Goal: Task Accomplishment & Management: Complete application form

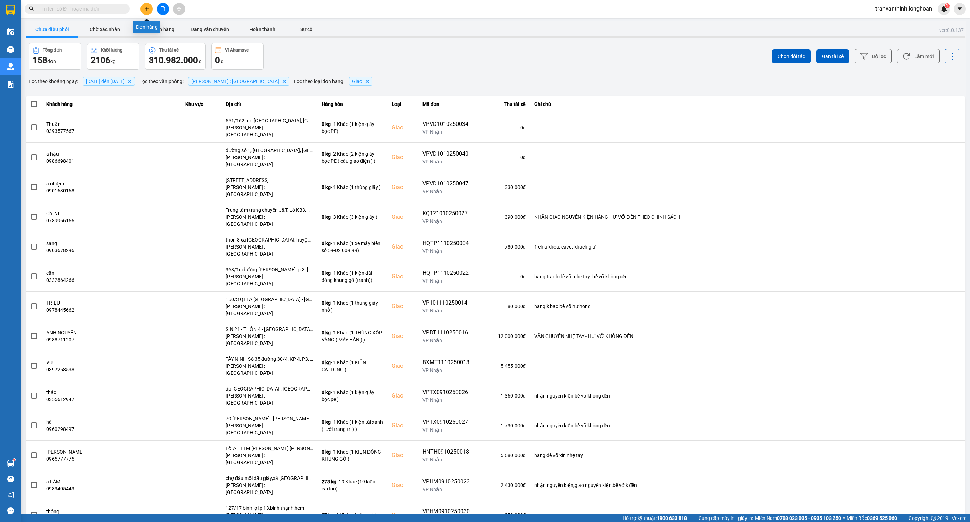
click at [147, 7] on icon "plus" at bounding box center [146, 8] width 5 height 5
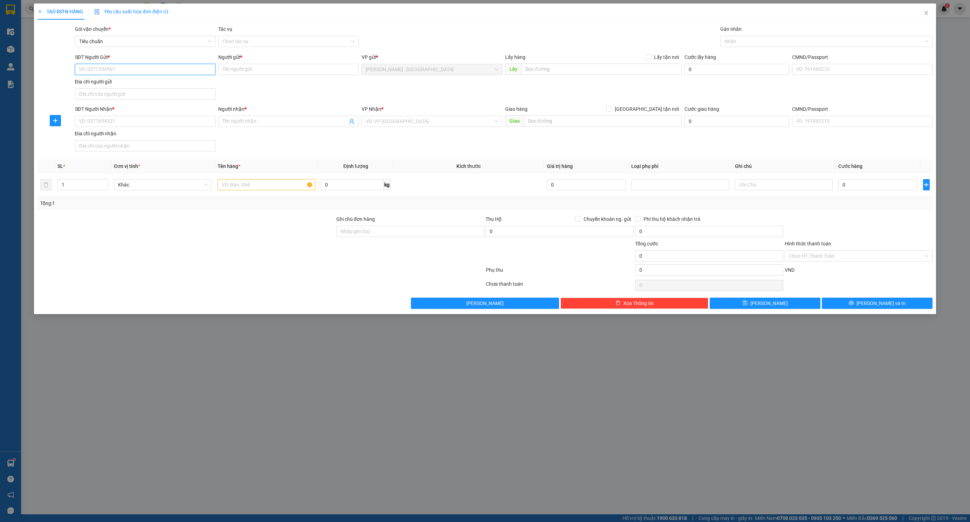
click at [133, 71] on input "SĐT Người Gửi *" at bounding box center [145, 69] width 140 height 11
type input "0943050787"
click at [246, 73] on input "Người gửi *" at bounding box center [288, 69] width 140 height 11
type input "A"
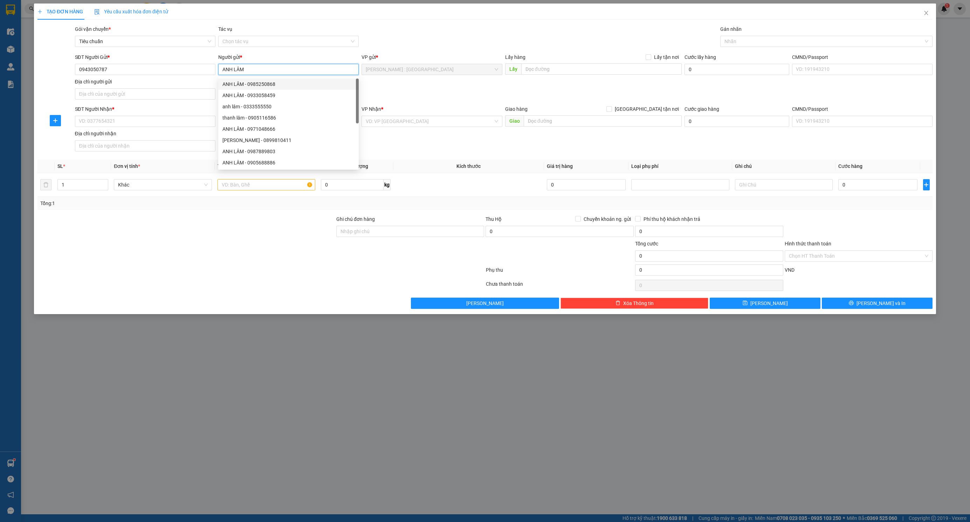
type input "ANH LÂM"
click at [128, 128] on div "SĐT Người Nhận * VD: 0377654321" at bounding box center [145, 117] width 140 height 25
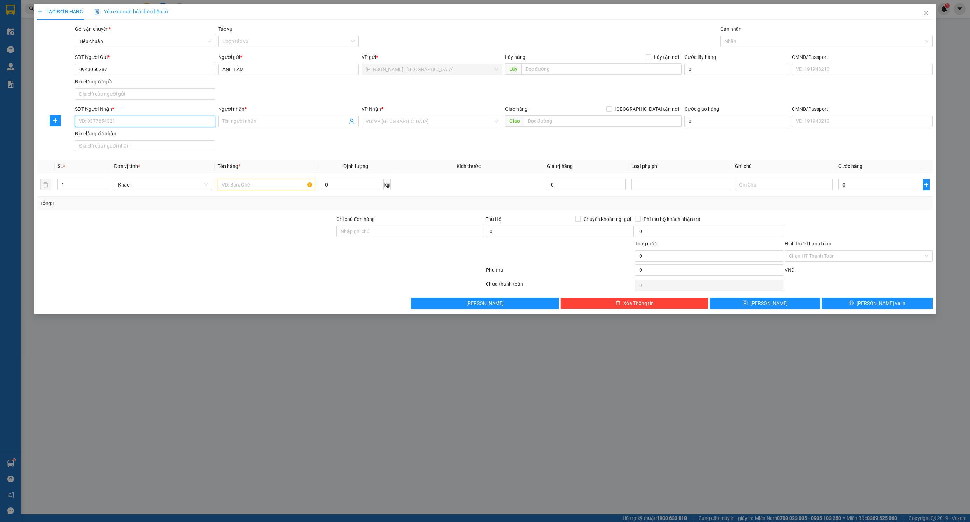
click at [116, 123] on input "SĐT Người Nhận *" at bounding box center [145, 121] width 140 height 11
type input "0963740676"
click at [264, 124] on input "Người nhận *" at bounding box center [284, 121] width 125 height 8
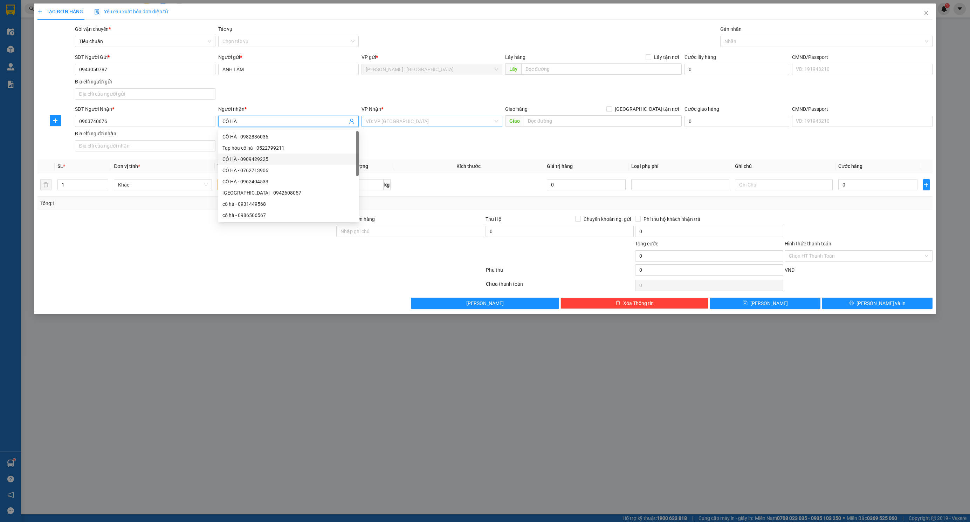
type input "CÔ HÀ"
click at [403, 123] on input "search" at bounding box center [429, 121] width 127 height 11
click at [256, 125] on input "CÔ HÀ" at bounding box center [284, 121] width 125 height 8
click at [147, 123] on input "0963740676" at bounding box center [145, 121] width 140 height 11
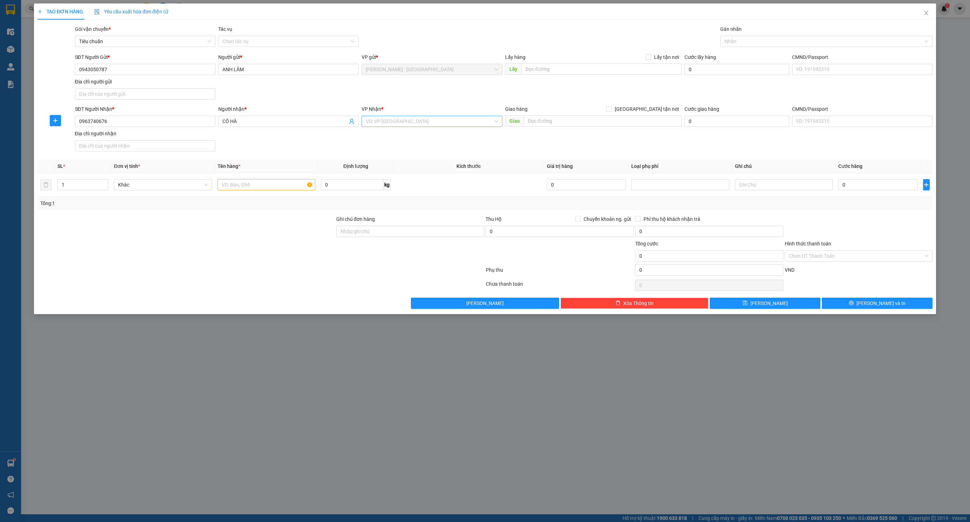
click at [421, 122] on input "search" at bounding box center [429, 121] width 127 height 11
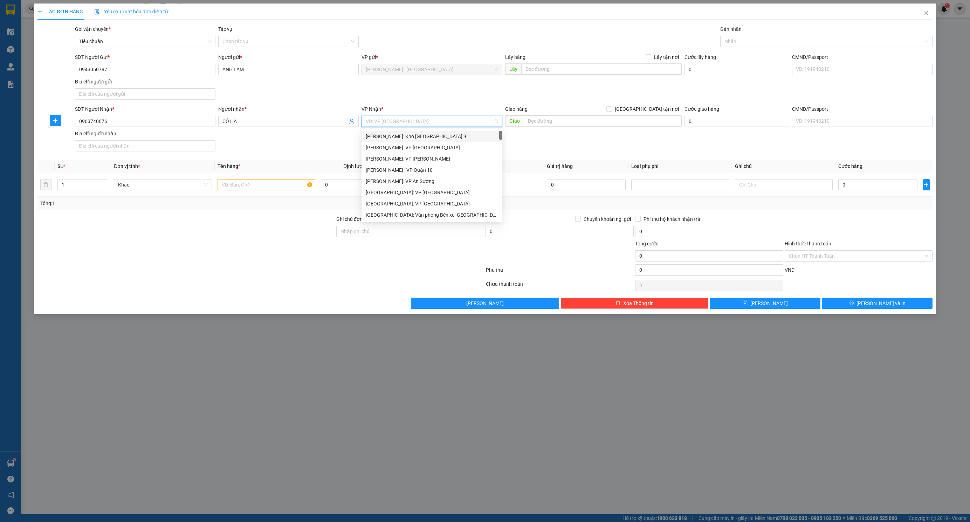
click at [475, 118] on input "search" at bounding box center [429, 121] width 127 height 11
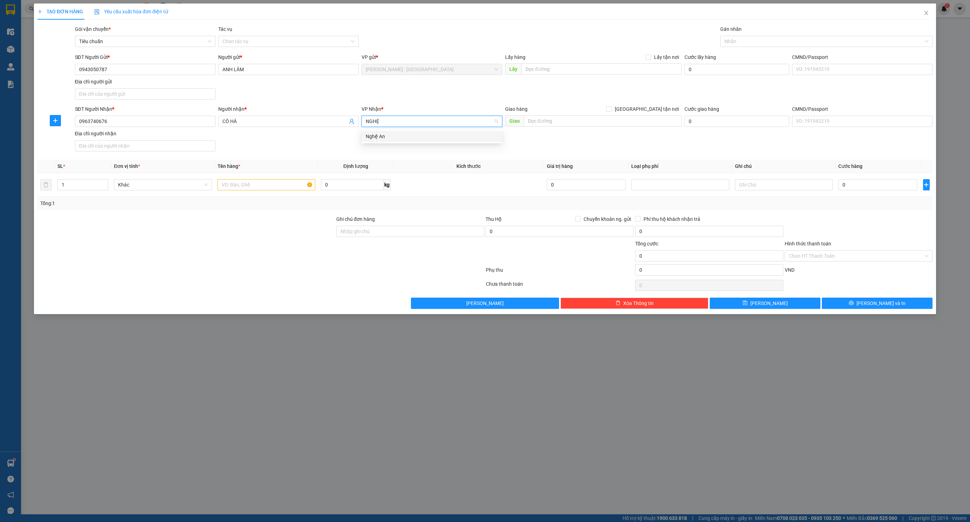
type input "NGHỆ"
click at [451, 133] on div "Nghệ An" at bounding box center [432, 136] width 132 height 8
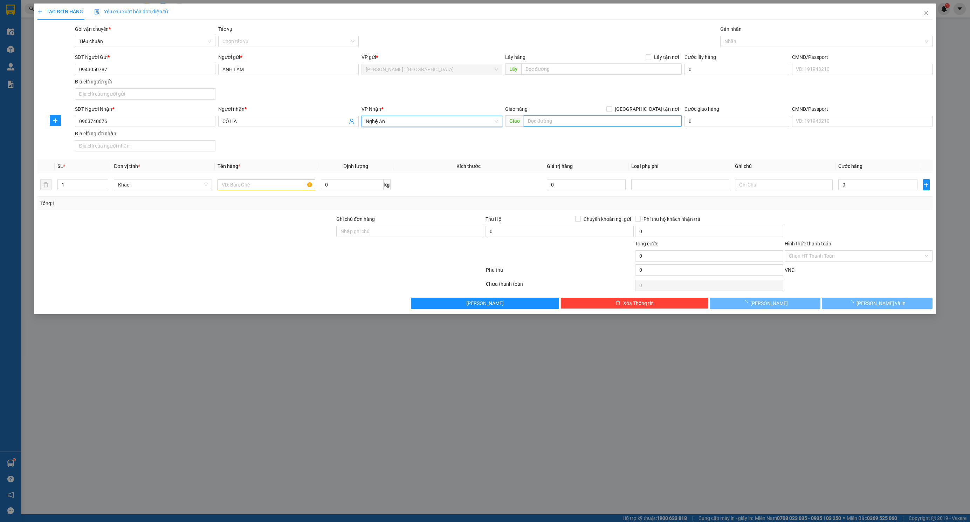
click at [556, 118] on input "text" at bounding box center [603, 120] width 158 height 11
paste input "TP Vinh: Bến xe Miền Trung"
type input "TP Vinh: Bến xe Miền Trung"
click at [611, 109] on input "[GEOGRAPHIC_DATA] tận nơi" at bounding box center [608, 108] width 5 height 5
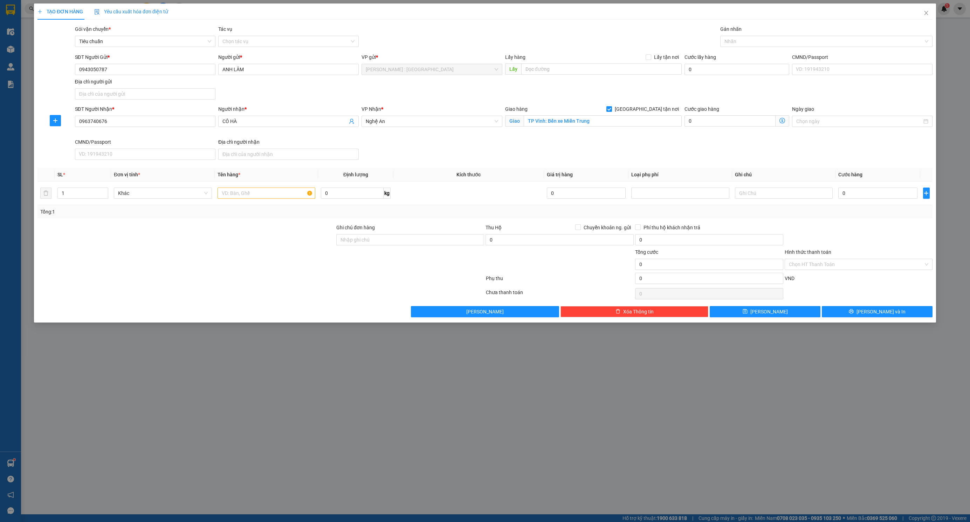
click at [611, 110] on input "[GEOGRAPHIC_DATA] tận nơi" at bounding box center [608, 108] width 5 height 5
checkbox input "false"
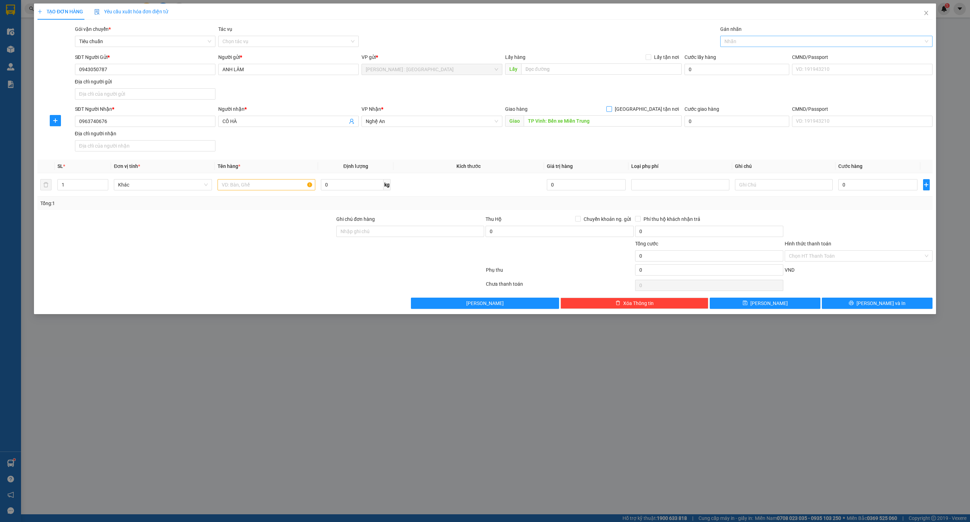
click at [751, 39] on div at bounding box center [823, 41] width 202 height 8
type input "XE"
click at [736, 57] on div "Xe máy" at bounding box center [826, 56] width 204 height 8
click at [456, 11] on div "TẠO ĐƠN HÀNG Yêu cầu xuất hóa đơn điện tử" at bounding box center [484, 12] width 895 height 16
click at [249, 185] on input "text" at bounding box center [267, 184] width 98 height 11
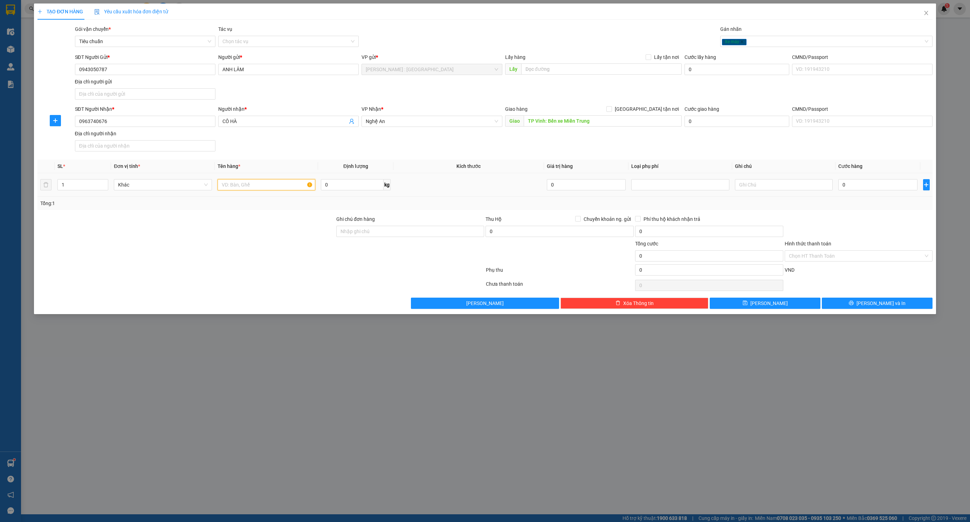
click at [261, 184] on input "text" at bounding box center [267, 184] width 98 height 11
click at [264, 185] on input "1 XE MÁY BS 67X1--5160" at bounding box center [267, 184] width 98 height 11
type input "1 XE MÁY BS 67X1-5160"
click at [882, 188] on input "0" at bounding box center [877, 184] width 79 height 11
click at [870, 190] on input "0" at bounding box center [877, 184] width 79 height 11
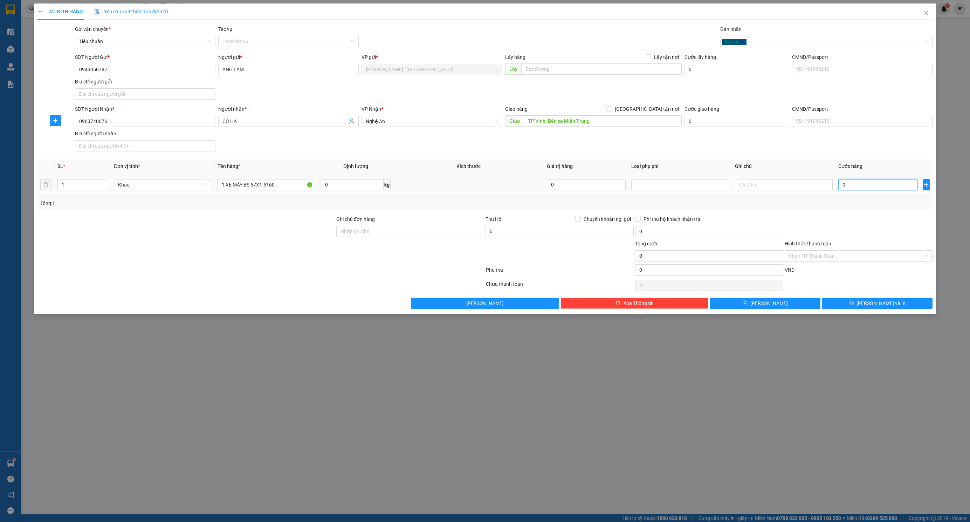
type input "08"
type input "8"
type input "082"
type input "82"
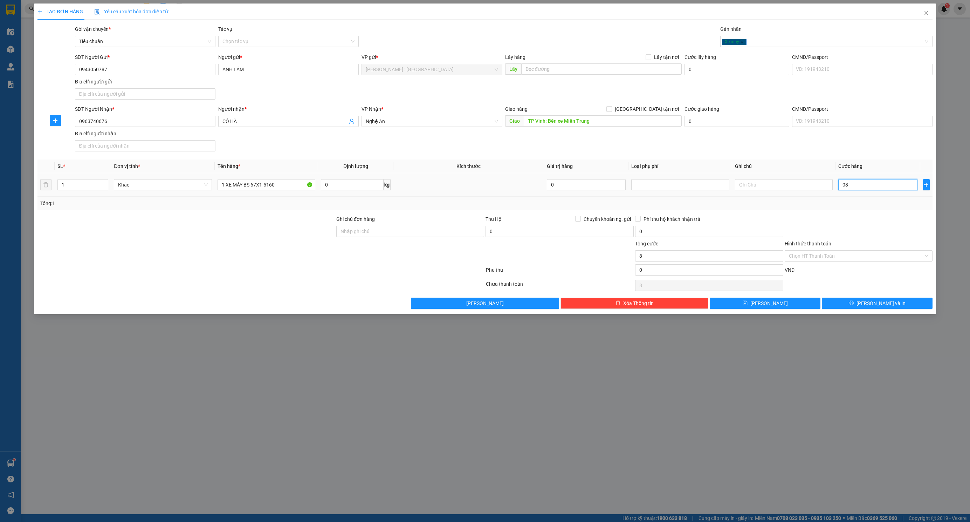
type input "82"
type input "0.820"
type input "820"
type input "08.200"
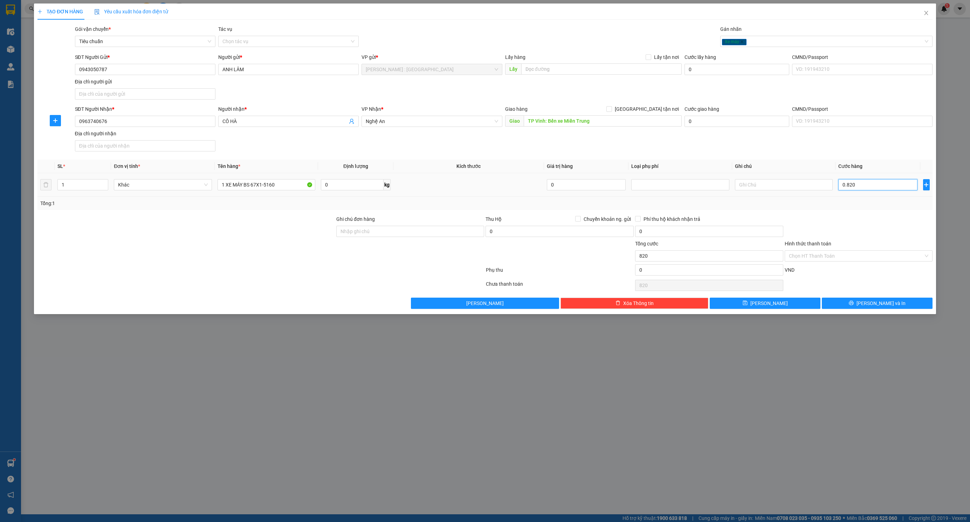
type input "8.200"
type input "082.000"
type input "82.000"
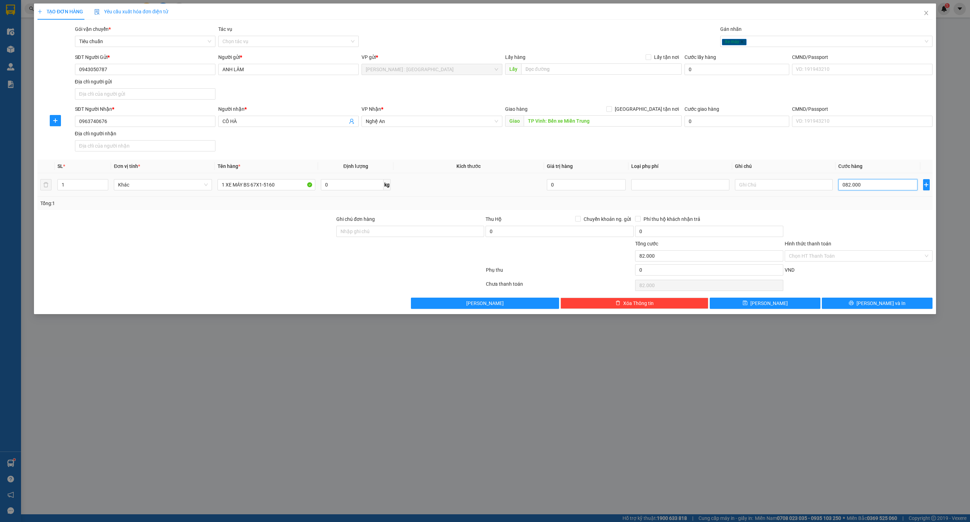
type input "0.820.000"
type input "820.000"
click at [187, 277] on div at bounding box center [261, 271] width 448 height 14
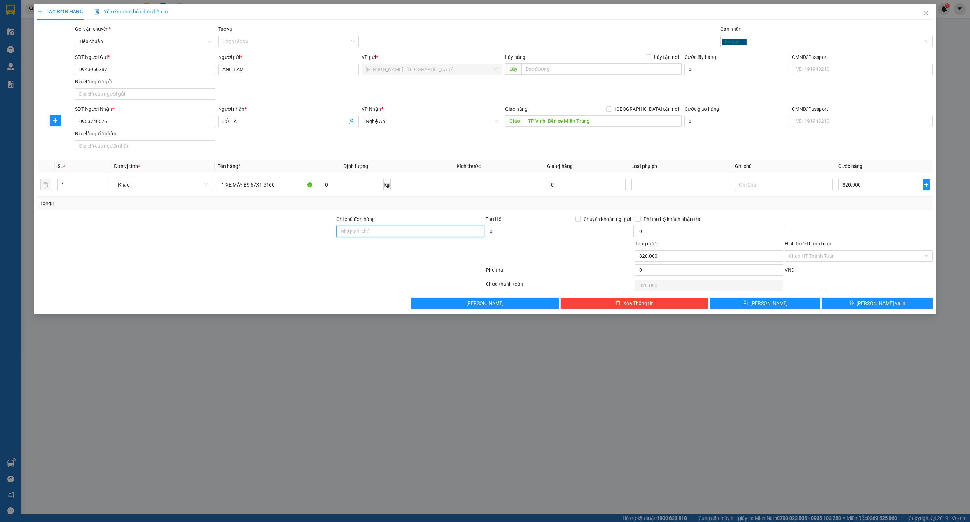
drag, startPoint x: 362, startPoint y: 236, endPoint x: 363, endPoint y: 241, distance: 4.7
click at [363, 236] on input "Ghi chú đơn hàng" at bounding box center [410, 231] width 148 height 11
click at [392, 232] on input "Ghi chú đơn hàng" at bounding box center [410, 231] width 148 height 11
type input "CHÌA KHÓA QUẤN TAY LÁI+CAVET BỎ CỐP"
click at [270, 286] on div at bounding box center [261, 285] width 448 height 14
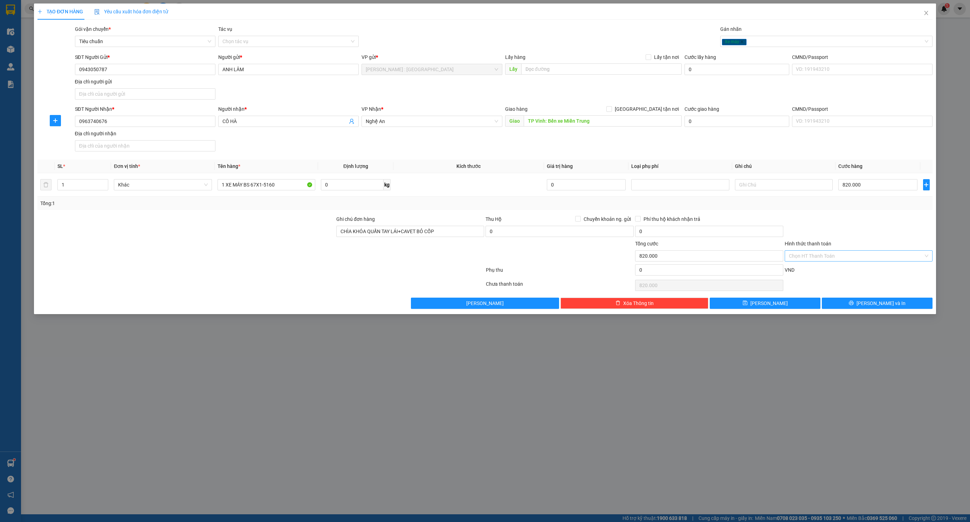
drag, startPoint x: 842, startPoint y: 257, endPoint x: 837, endPoint y: 263, distance: 7.9
click at [842, 260] on input "Hình thức thanh toán" at bounding box center [856, 255] width 135 height 11
click at [806, 271] on div "Tại văn phòng" at bounding box center [859, 272] width 140 height 8
type input "0"
click at [876, 306] on span "[PERSON_NAME] và In" at bounding box center [881, 303] width 49 height 8
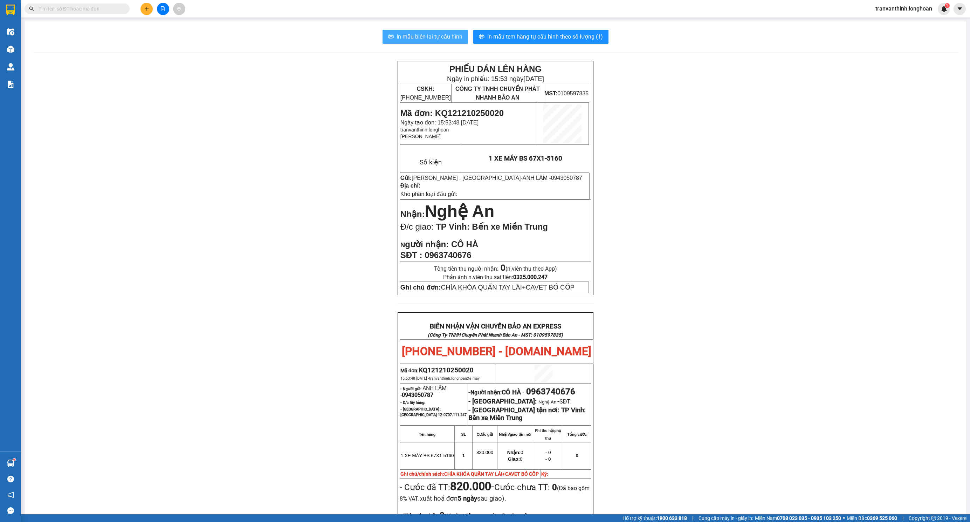
click at [422, 35] on span "In mẫu biên lai tự cấu hình" at bounding box center [430, 36] width 66 height 9
click at [475, 112] on span "Mã đơn: KQ121210250020" at bounding box center [451, 112] width 103 height 9
copy span "KQ121210250020"
click at [106, 9] on input "text" at bounding box center [80, 9] width 83 height 8
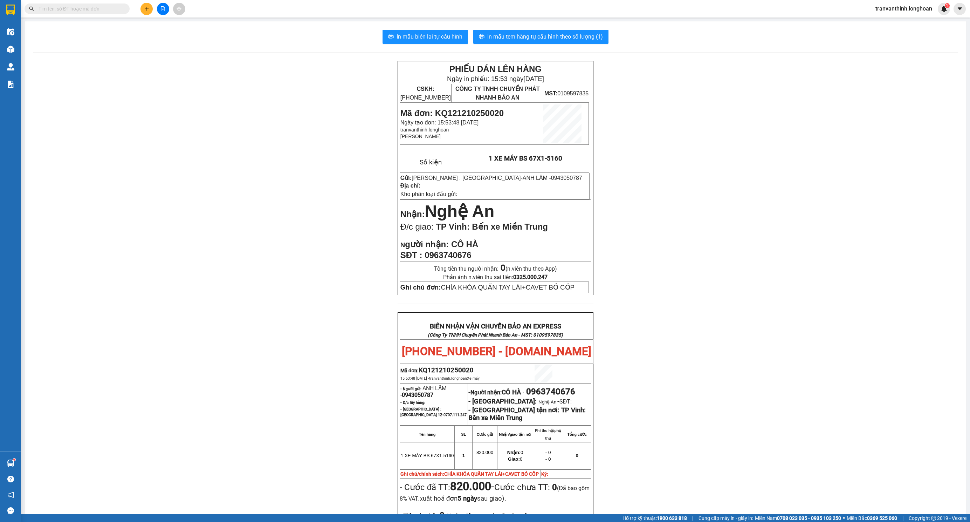
paste input "KQ121210250020"
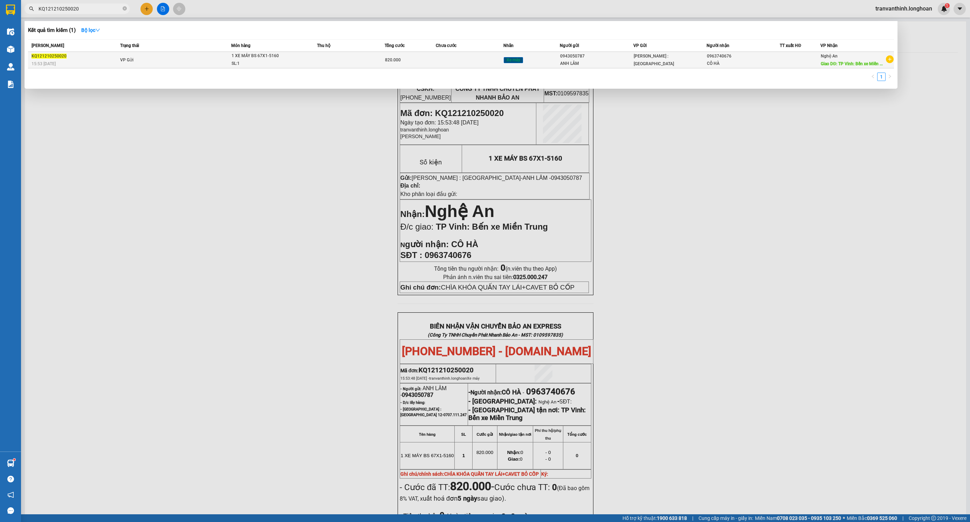
type input "KQ121210250020"
click at [217, 61] on td "VP Gửi" at bounding box center [174, 60] width 113 height 16
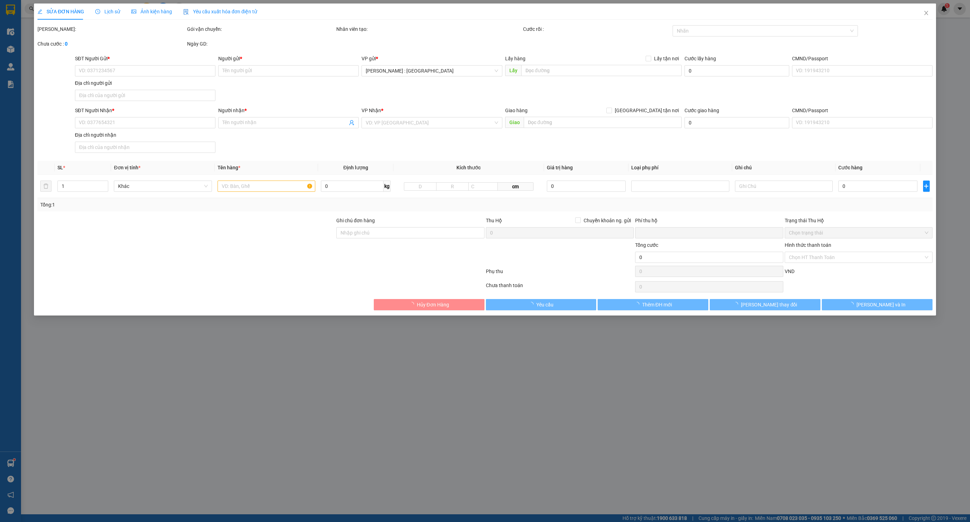
type input "0943050787"
type input "ANH LÂM"
type input "0963740676"
type input "CÔ HÀ"
type input "TP Vinh: Bến xe Miền Trung"
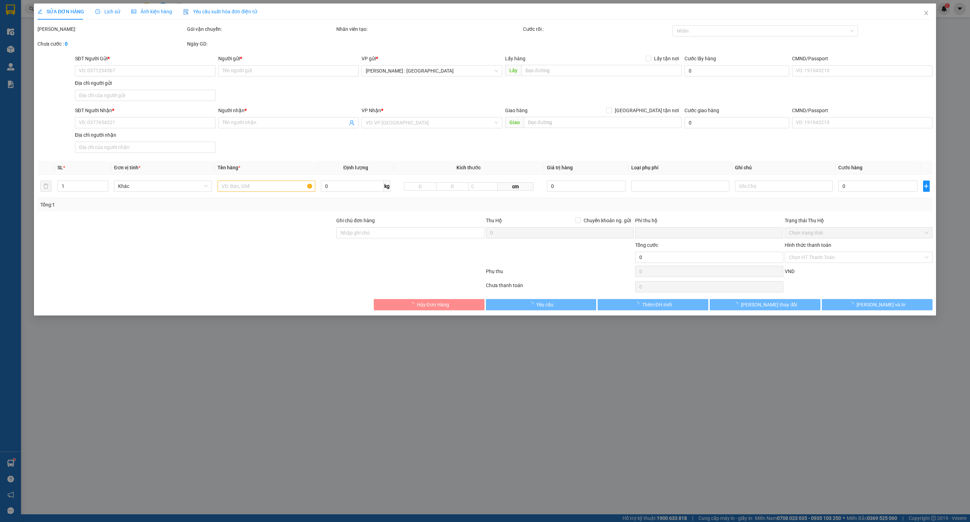
type input "CHÌA KHÓA QUẤN TAY LÁI+CAVET BỎ CỐP"
type input "0"
type input "820.000"
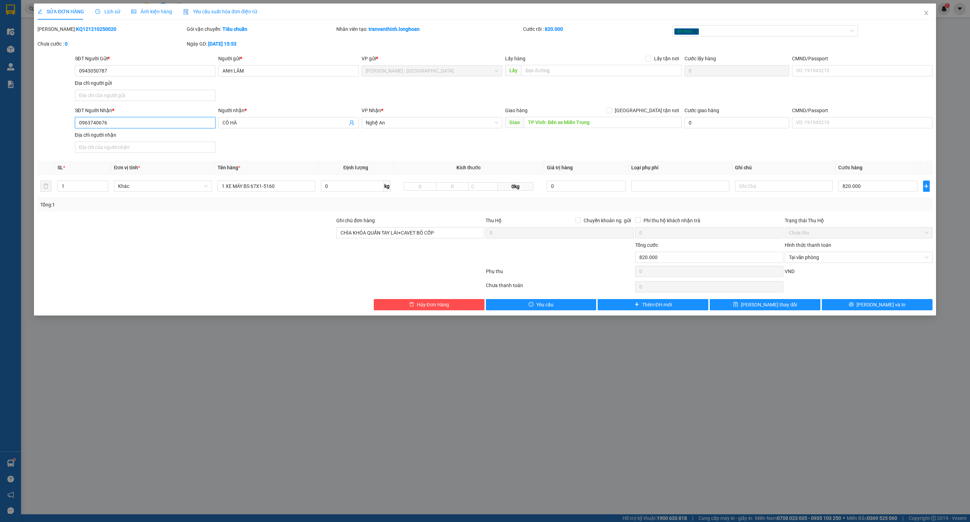
click at [96, 122] on input "0963740676" at bounding box center [145, 122] width 140 height 11
type input "0843008496"
click at [875, 308] on span "[PERSON_NAME] và In" at bounding box center [881, 305] width 49 height 8
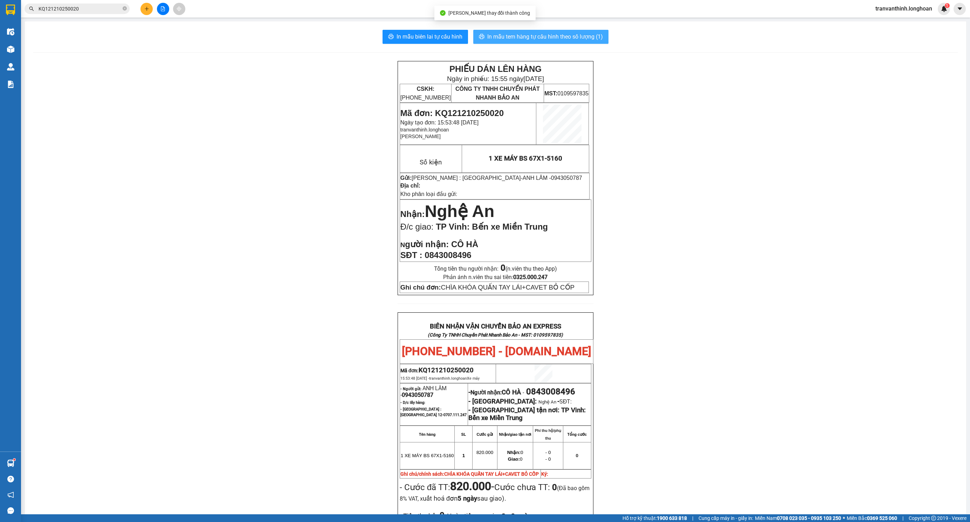
click at [543, 35] on span "In mẫu tem hàng tự cấu hình theo số lượng (1)" at bounding box center [545, 36] width 116 height 9
click at [421, 40] on span "In mẫu biên lai tự cấu hình" at bounding box center [430, 36] width 66 height 9
click at [451, 257] on span "0843008496" at bounding box center [448, 254] width 47 height 9
copy span "0843008496"
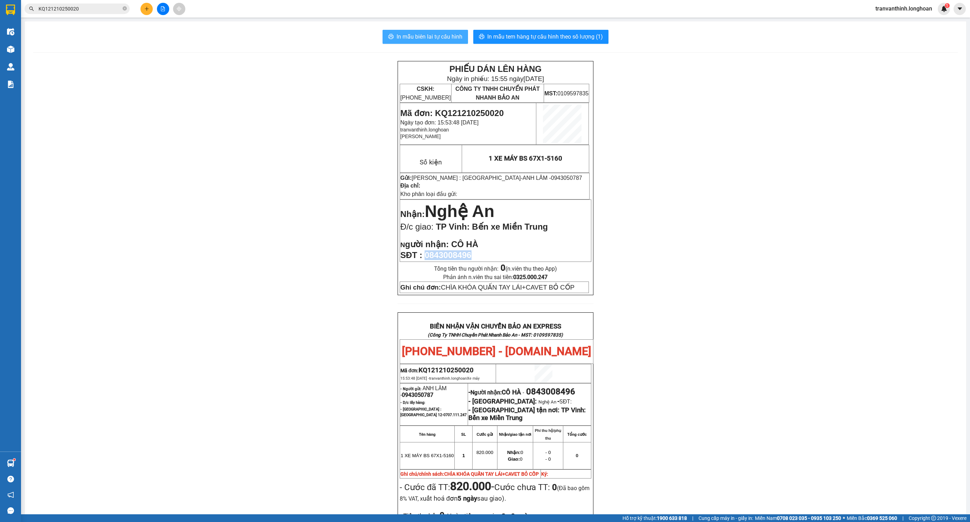
drag, startPoint x: 401, startPoint y: 32, endPoint x: 422, endPoint y: 80, distance: 52.4
click at [402, 32] on button "In mẫu biên lai tự cấu hình" at bounding box center [425, 37] width 85 height 14
click at [665, 303] on div "PHIẾU DÁN LÊN HÀNG Ngày in phiếu: 15:55 [DATE] CSKH: [PHONE_NUMBER] CÔNG TY TNH…" at bounding box center [495, 367] width 924 height 612
click at [342, 311] on div "PHIẾU DÁN LÊN HÀNG Ngày in phiếu: 15:55 [DATE] CSKH: [PHONE_NUMBER] CÔNG TY TNH…" at bounding box center [495, 367] width 924 height 612
click at [446, 253] on span "0843008496" at bounding box center [448, 254] width 47 height 9
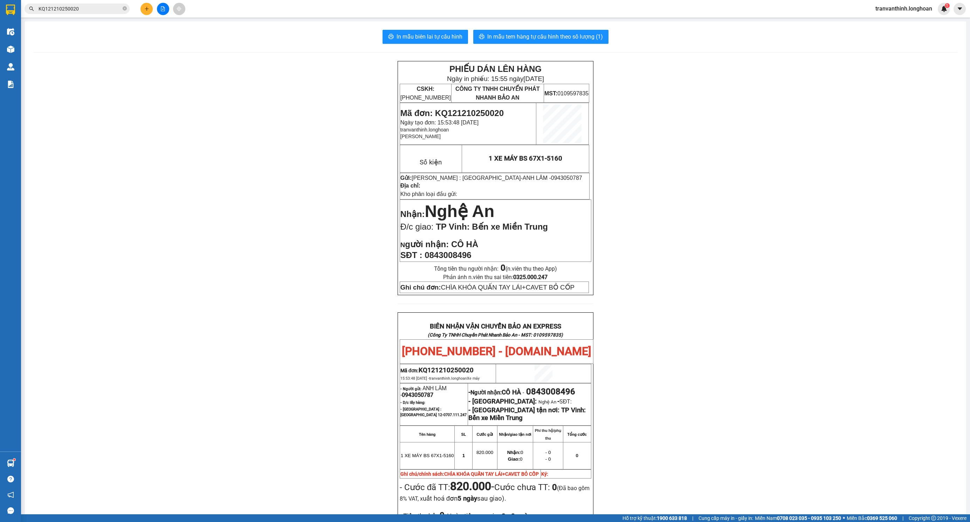
click at [446, 255] on span "0843008496" at bounding box center [448, 254] width 47 height 9
click at [450, 255] on span "0843008496" at bounding box center [448, 254] width 47 height 9
copy span "0843008496"
click at [93, 14] on span "KQ121210250020" at bounding box center [77, 9] width 105 height 11
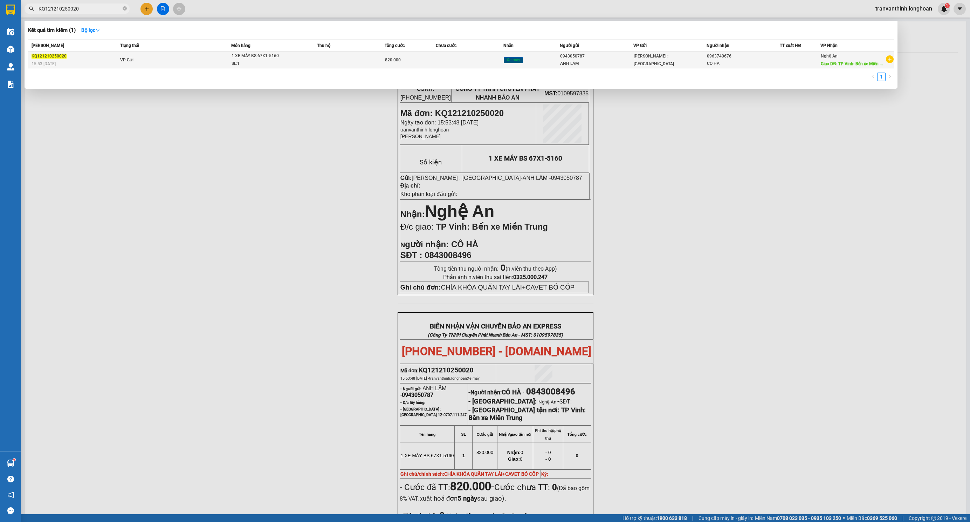
click at [329, 64] on td at bounding box center [351, 60] width 68 height 16
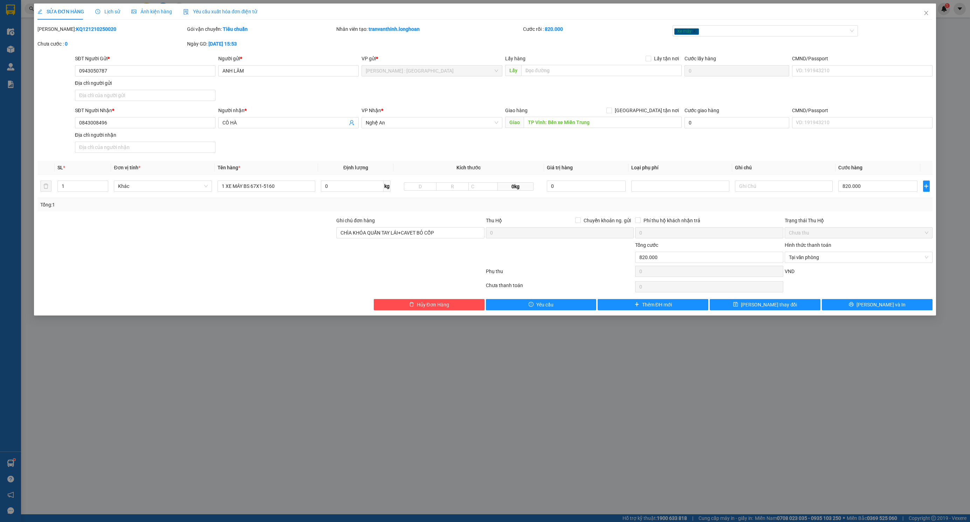
type input "0943050787"
type input "ANH LÂM"
type input "0843008496"
type input "CÔ HÀ"
type input "TP Vinh: Bến xe Miền Trung"
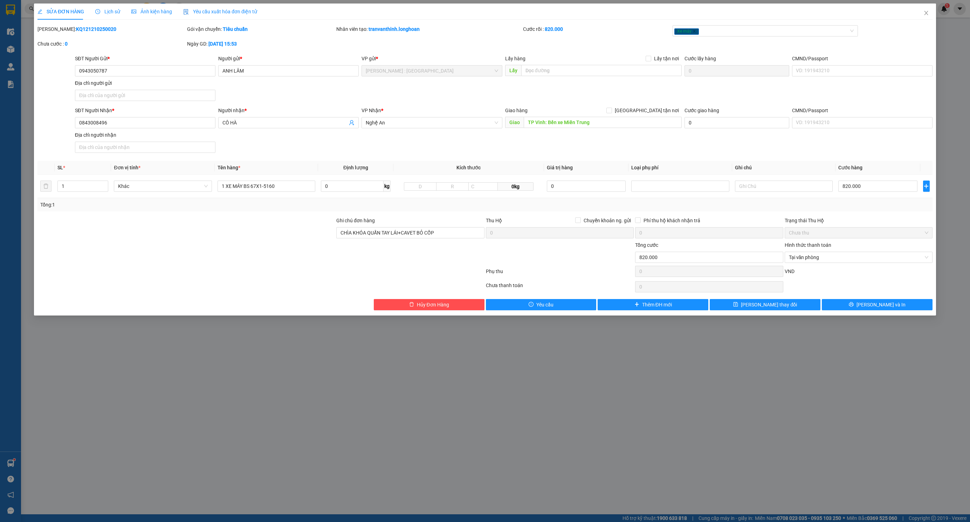
type input "CHÌA KHÓA QUẤN TAY LÁI+CAVET BỎ CỐP"
type input "0"
type input "820.000"
click at [876, 308] on span "[PERSON_NAME] và In" at bounding box center [881, 305] width 49 height 8
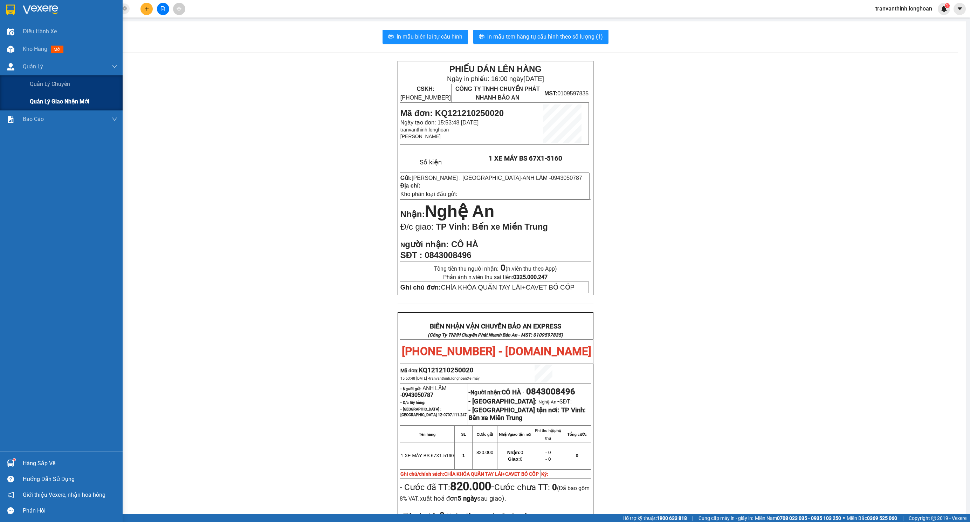
click at [57, 99] on span "Quản lý giao nhận mới" at bounding box center [60, 101] width 60 height 9
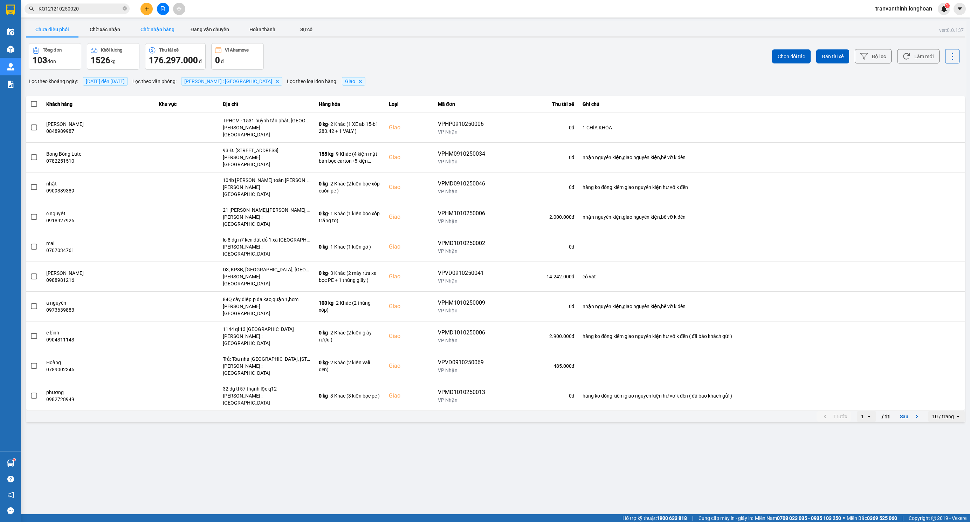
click at [160, 30] on button "Chờ nhận hàng" at bounding box center [157, 29] width 53 height 14
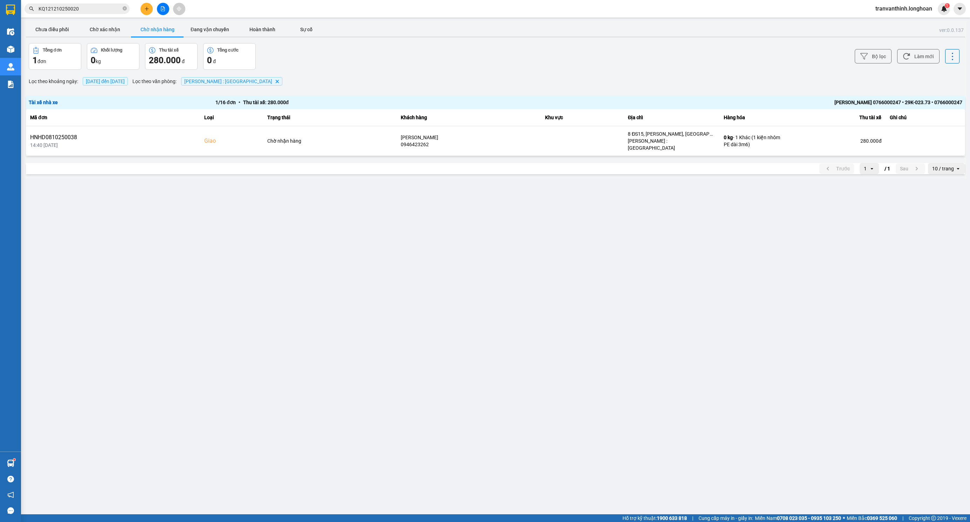
click at [116, 84] on span "[DATE] đến [DATE]" at bounding box center [105, 81] width 45 height 8
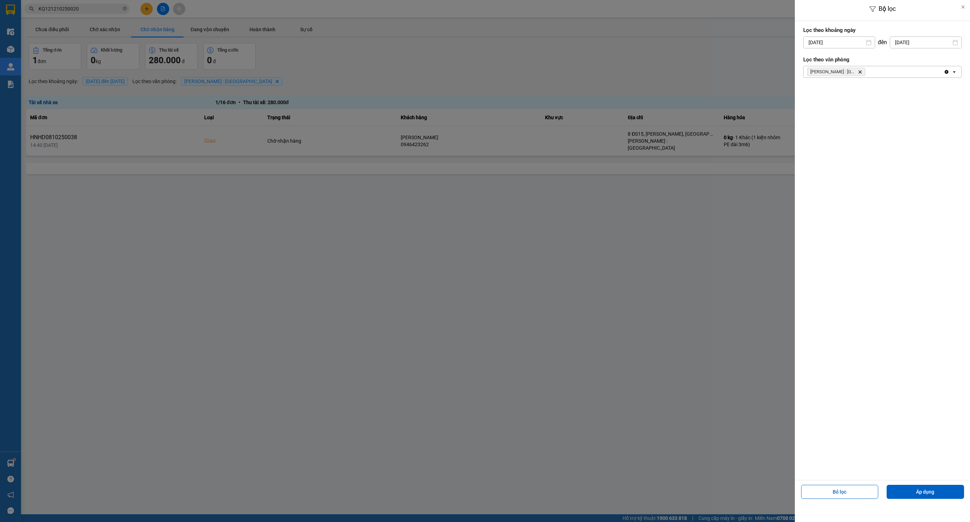
click at [834, 42] on input "[DATE]" at bounding box center [839, 42] width 71 height 11
click at [803, 58] on icon "Arrow Left" at bounding box center [807, 59] width 8 height 8
click at [810, 93] on div "1" at bounding box center [808, 93] width 10 height 8
type input "[DATE]"
click at [931, 486] on button "Áp dụng" at bounding box center [925, 491] width 77 height 14
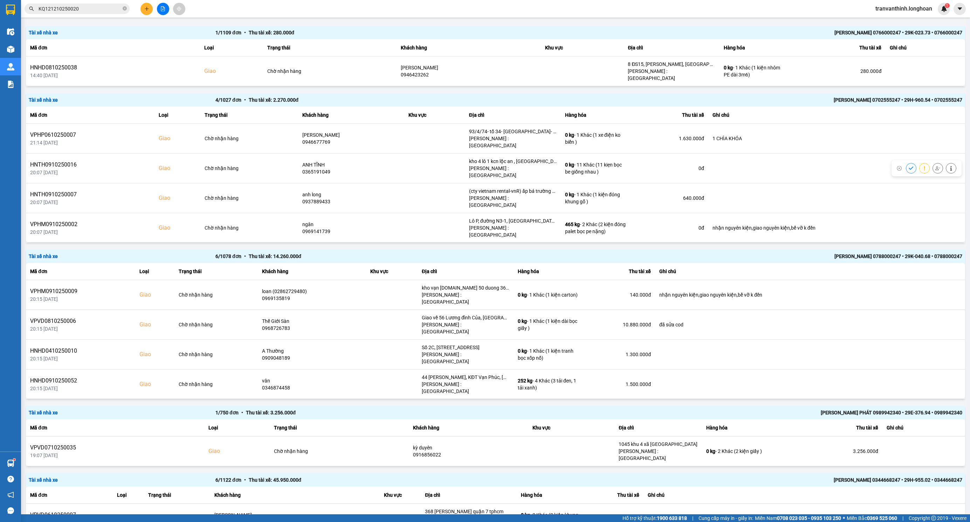
scroll to position [105, 0]
